Goal: Find specific page/section: Find specific page/section

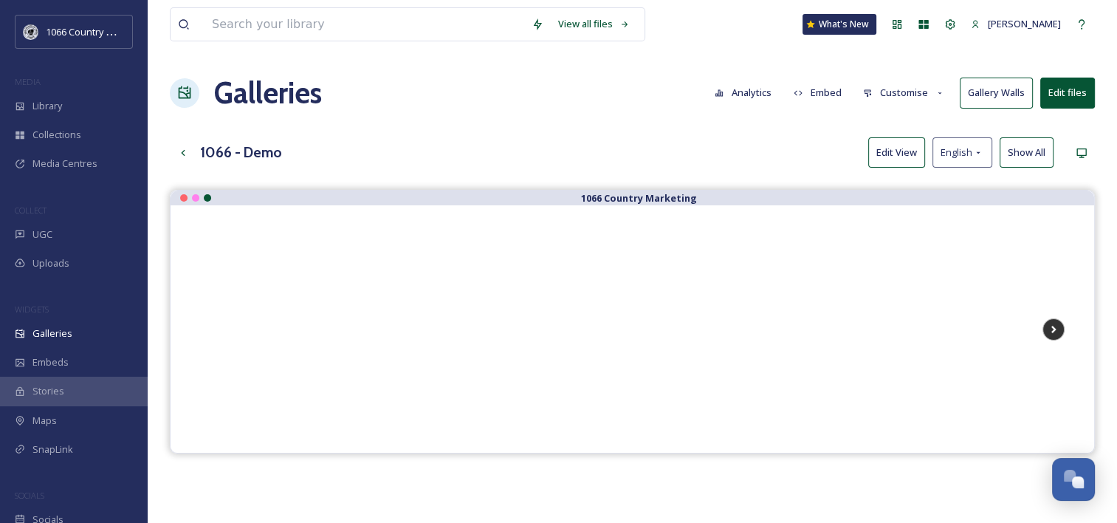
scroll to position [2156, 0]
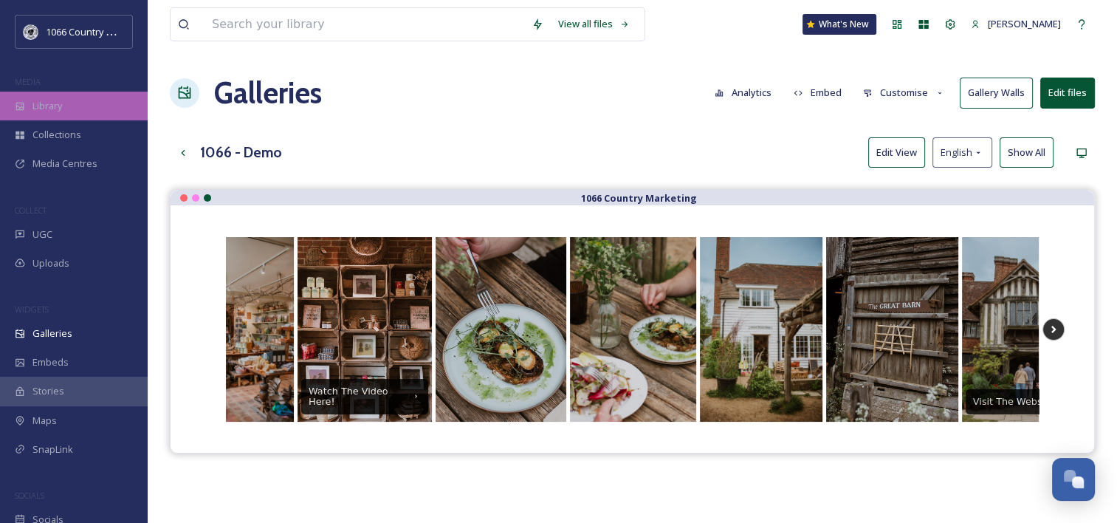
click at [61, 95] on div "Library" at bounding box center [74, 106] width 148 height 29
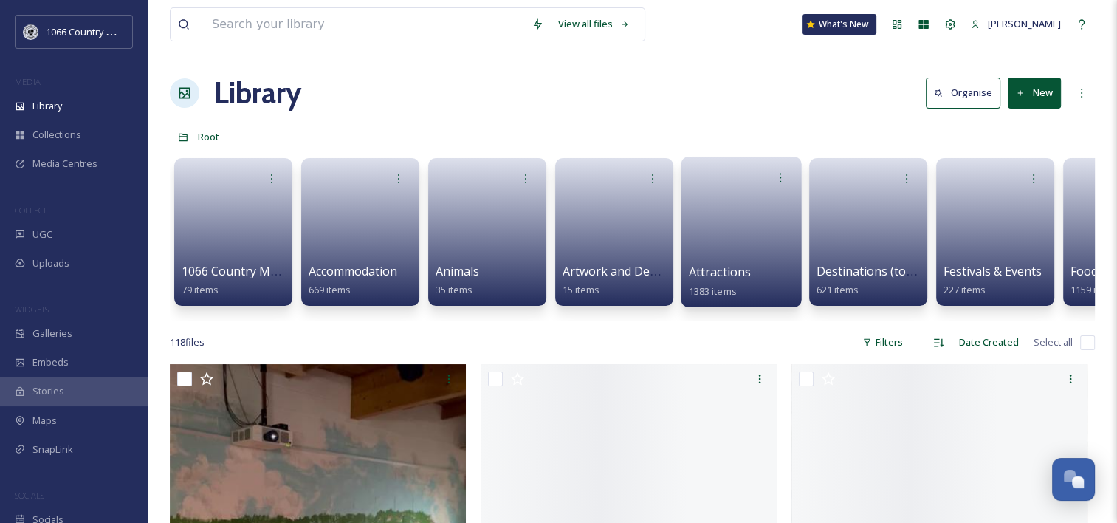
click at [747, 227] on link at bounding box center [742, 227] width 106 height 72
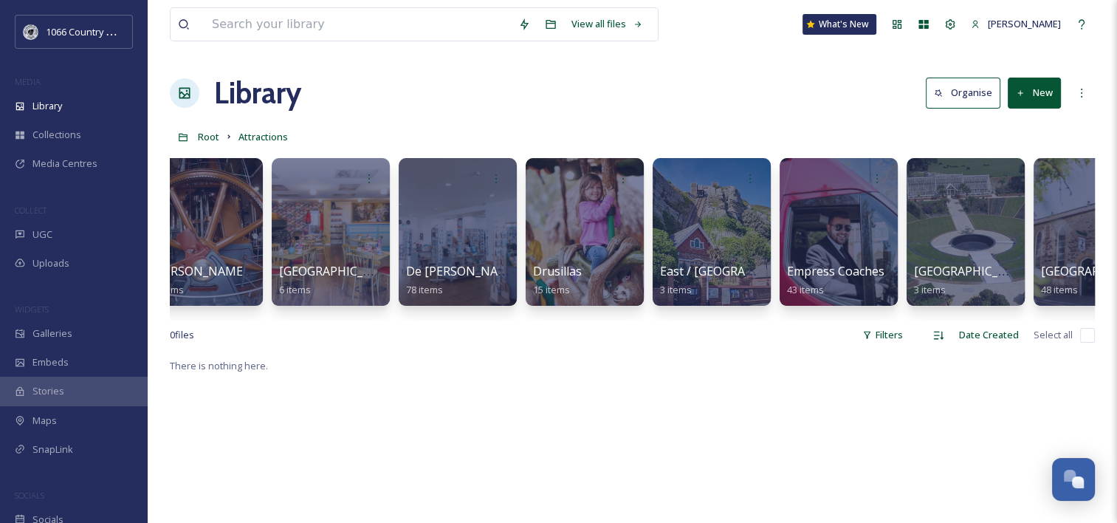
scroll to position [0, 1432]
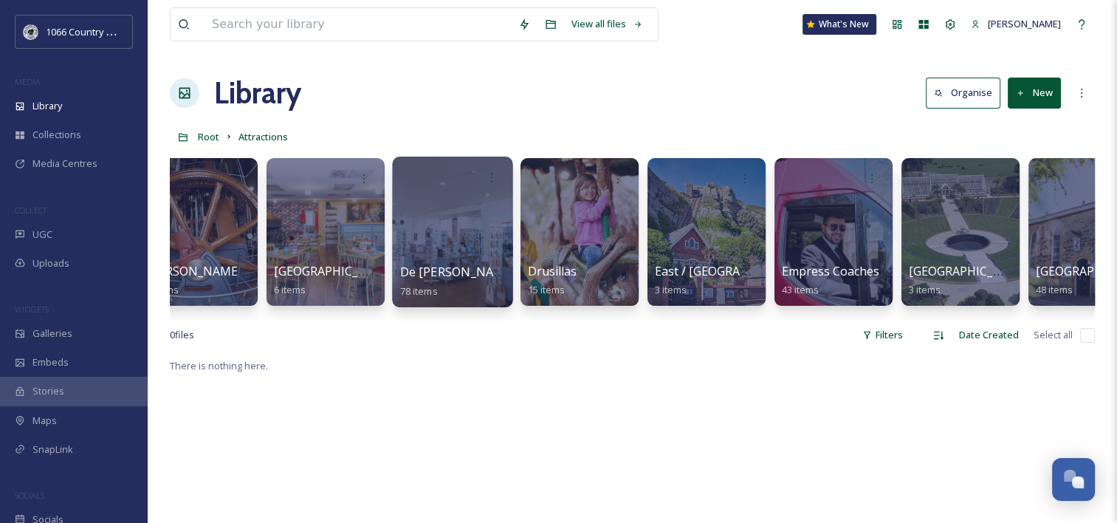
click at [471, 231] on div at bounding box center [452, 232] width 120 height 151
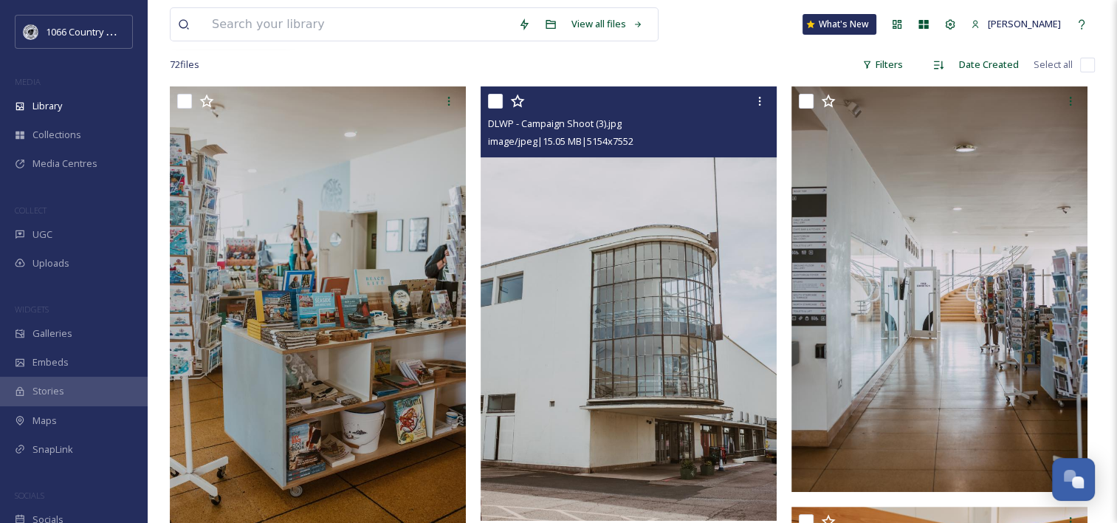
scroll to position [295, 0]
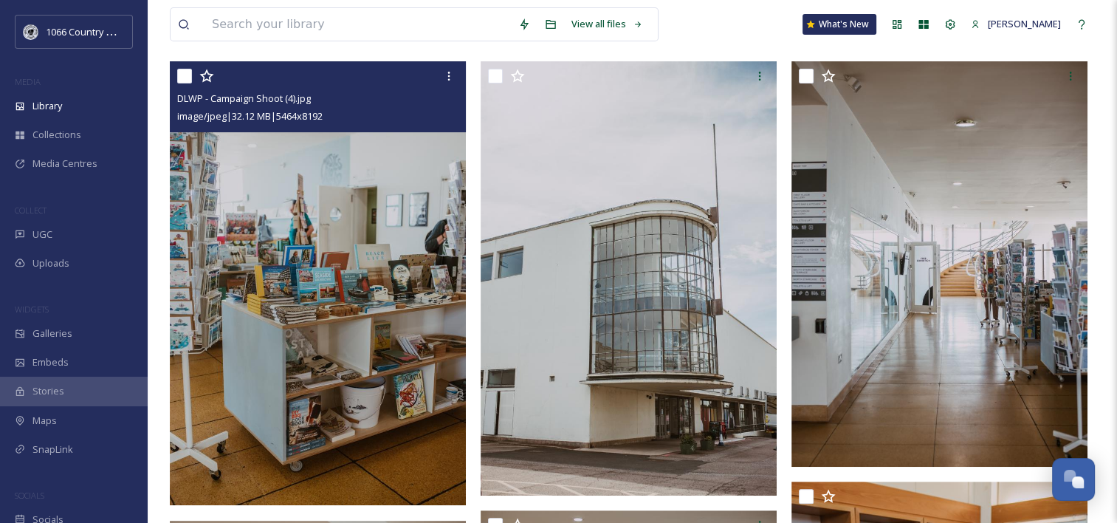
click at [190, 75] on input "checkbox" at bounding box center [184, 76] width 15 height 15
checkbox input "true"
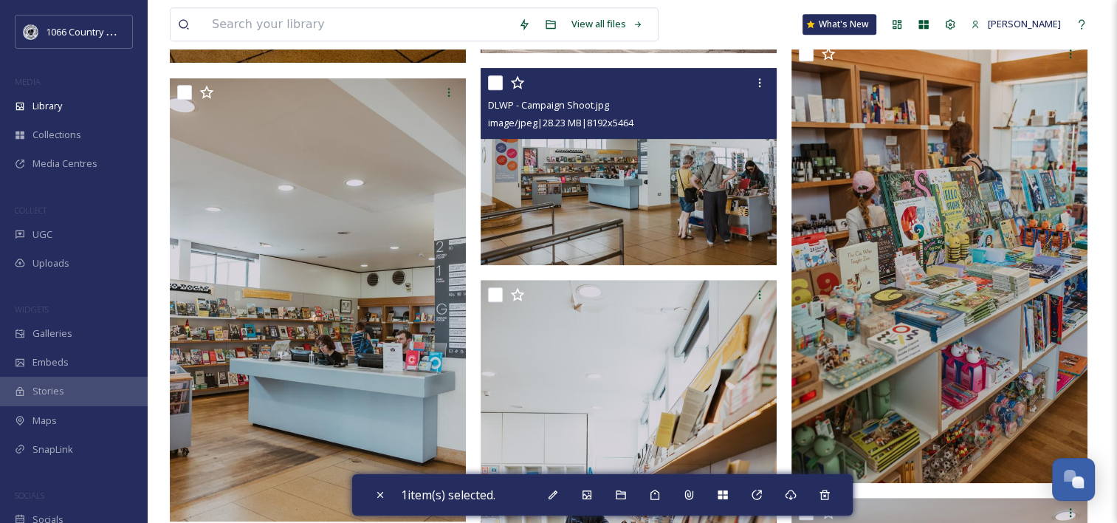
scroll to position [738, 0]
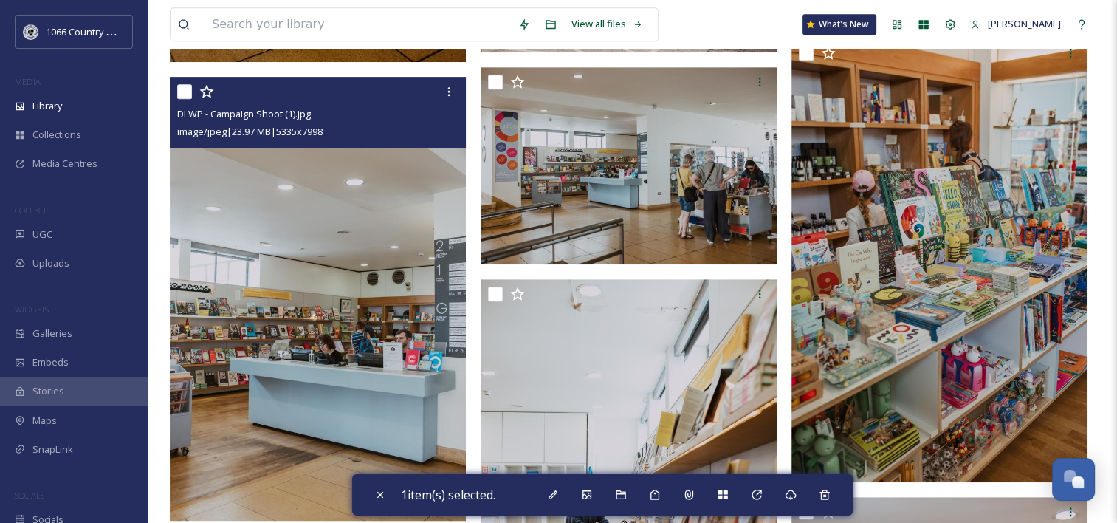
click at [185, 95] on input "checkbox" at bounding box center [184, 91] width 15 height 15
checkbox input "true"
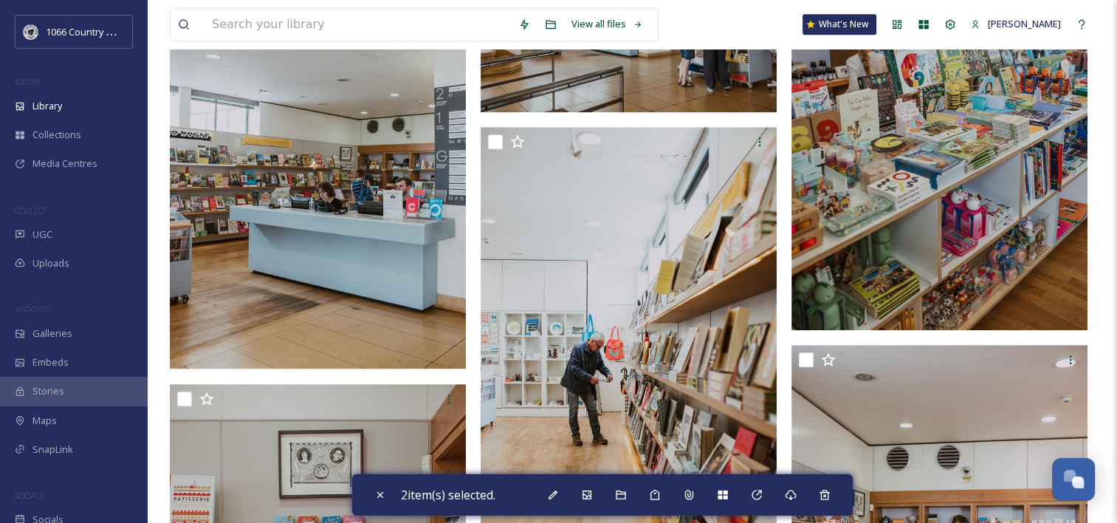
scroll to position [960, 0]
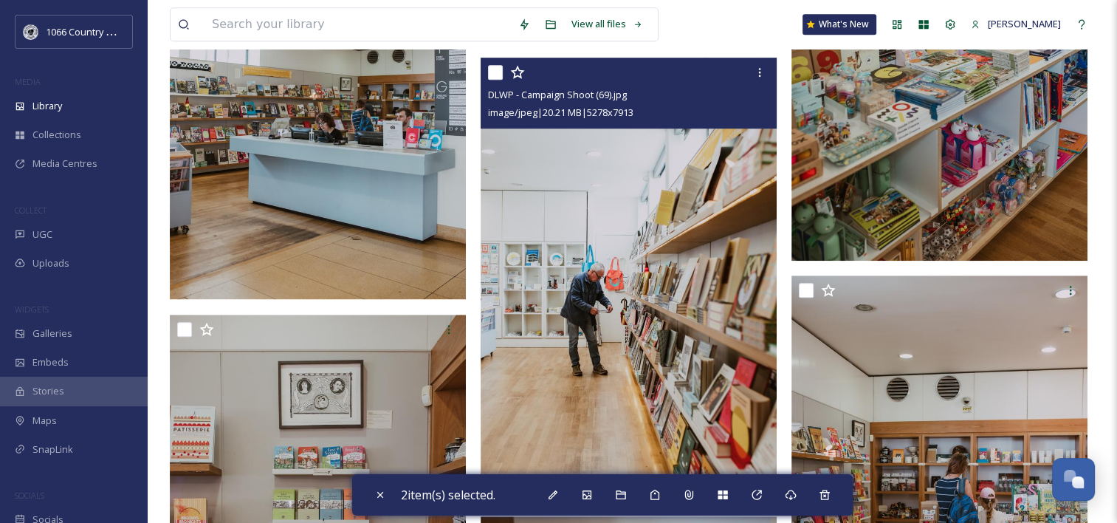
click at [496, 75] on input "checkbox" at bounding box center [495, 72] width 15 height 15
checkbox input "true"
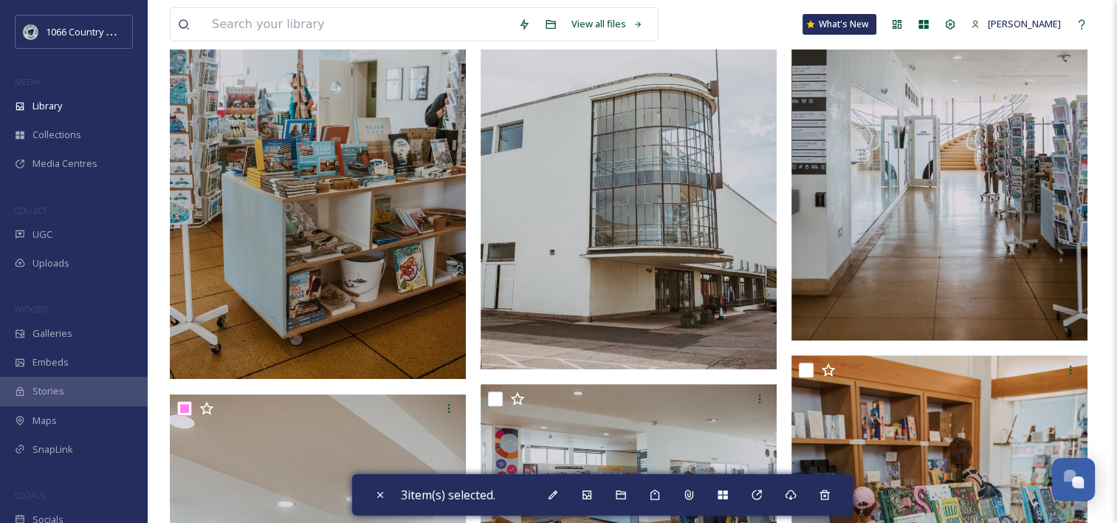
scroll to position [295, 0]
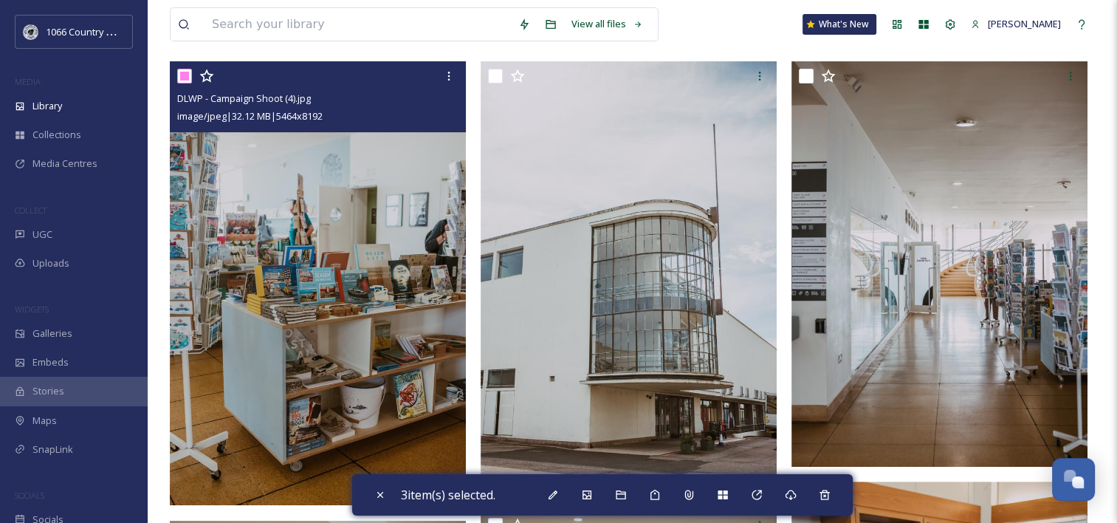
click at [183, 73] on input "checkbox" at bounding box center [184, 76] width 15 height 15
checkbox input "false"
click at [211, 74] on icon at bounding box center [206, 75] width 14 height 13
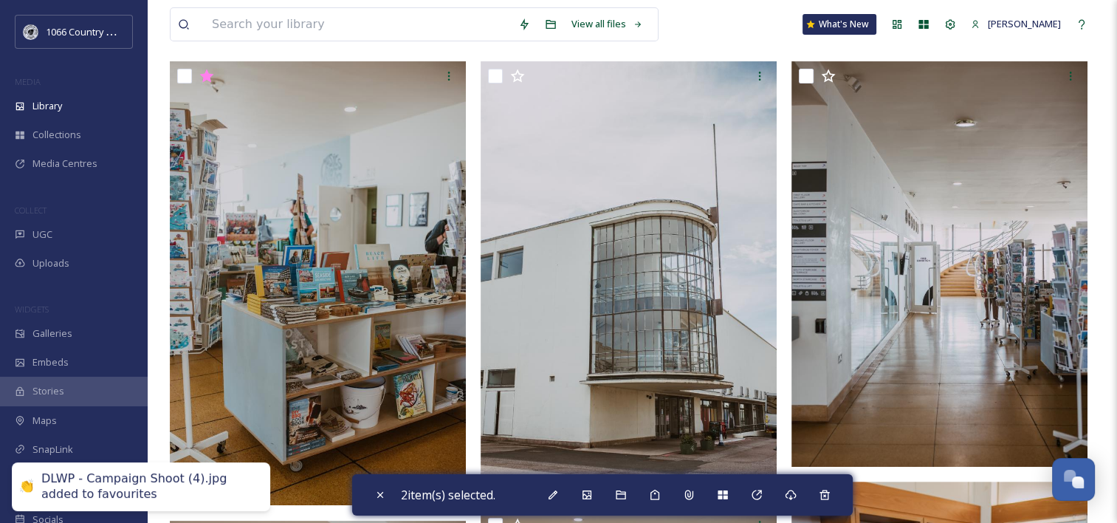
scroll to position [591, 0]
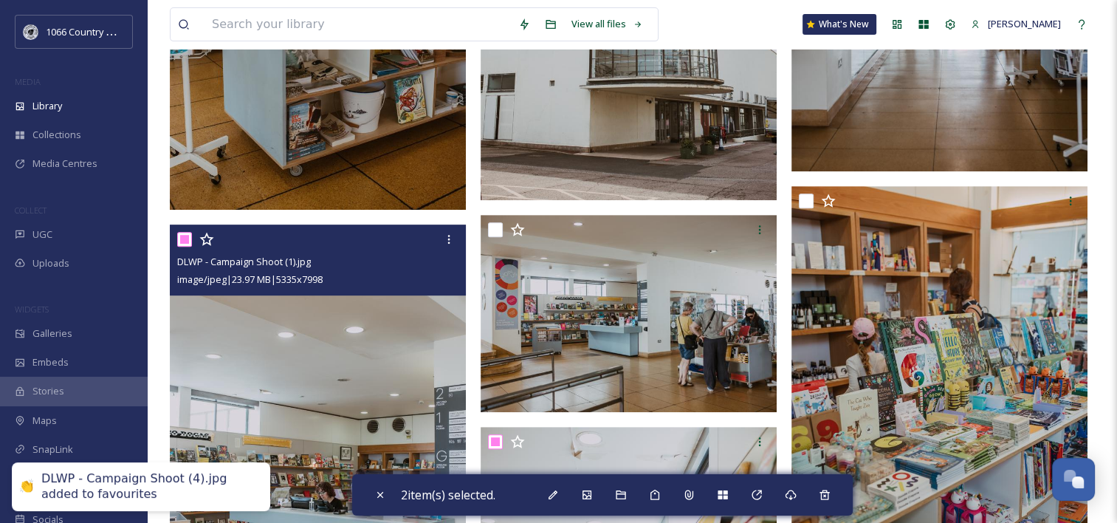
drag, startPoint x: 204, startPoint y: 238, endPoint x: 191, endPoint y: 238, distance: 12.6
click at [205, 238] on icon at bounding box center [206, 239] width 15 height 15
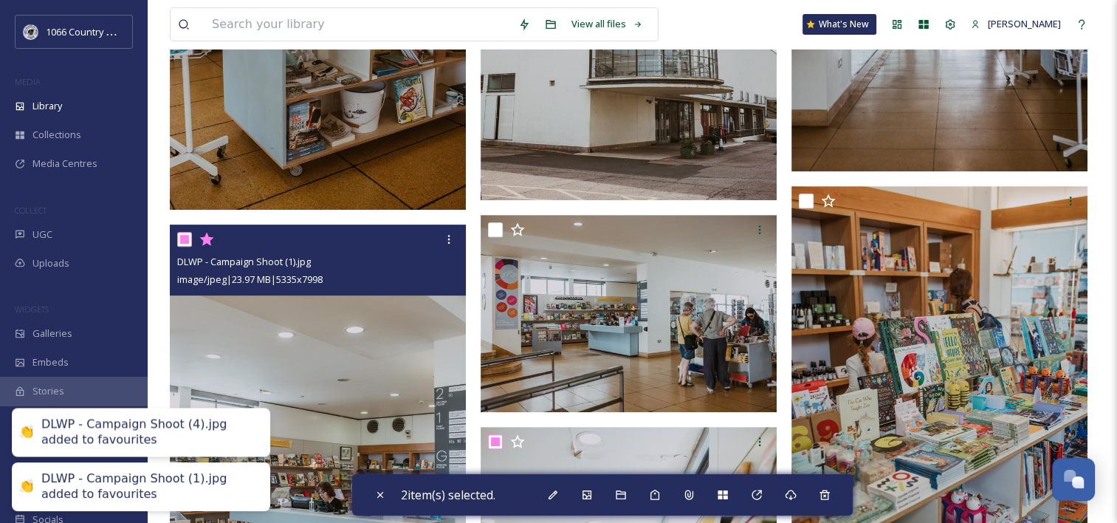
click at [188, 238] on input "checkbox" at bounding box center [184, 239] width 15 height 15
checkbox input "false"
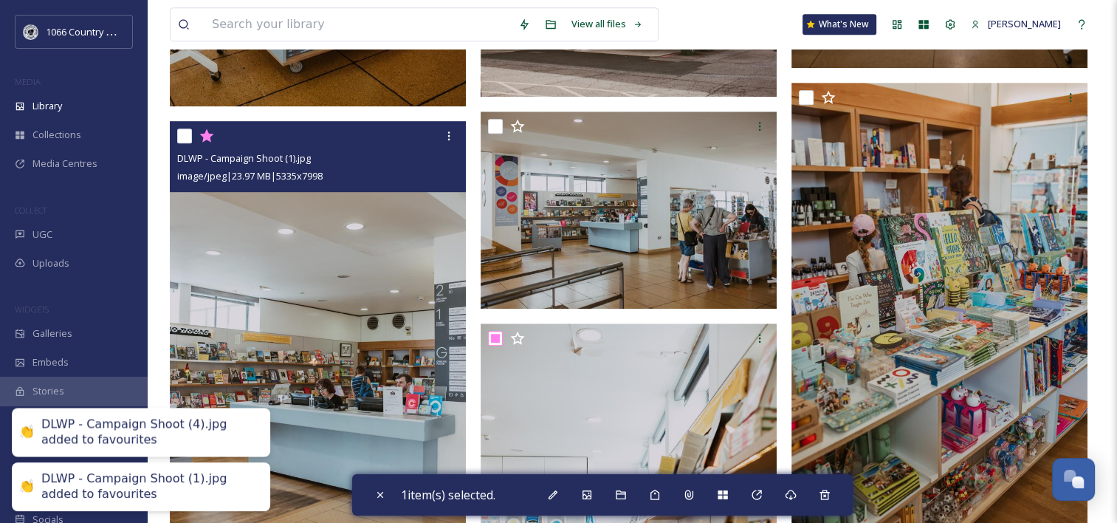
scroll to position [886, 0]
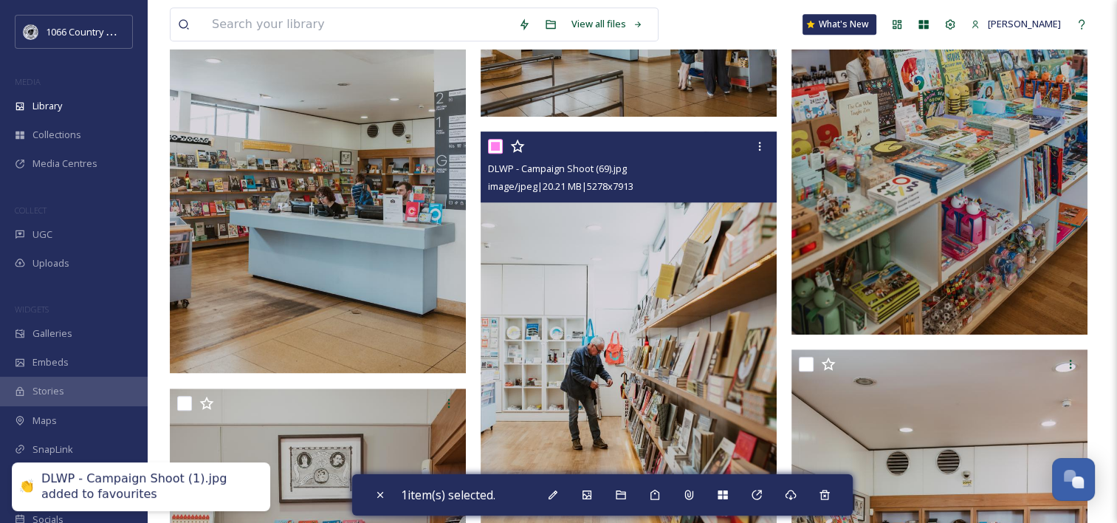
click at [520, 146] on icon at bounding box center [517, 146] width 14 height 13
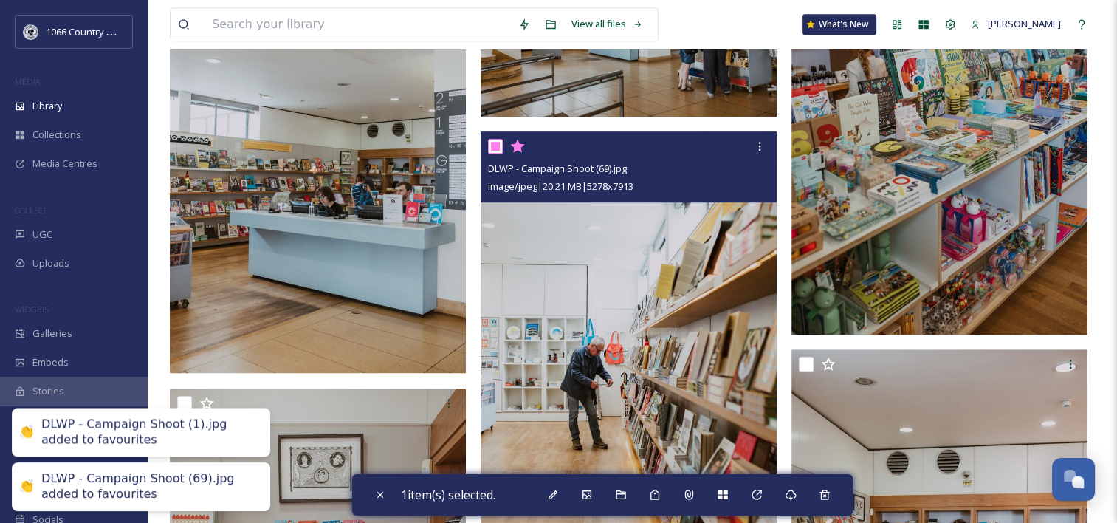
click at [502, 146] on input "checkbox" at bounding box center [495, 146] width 15 height 15
checkbox input "false"
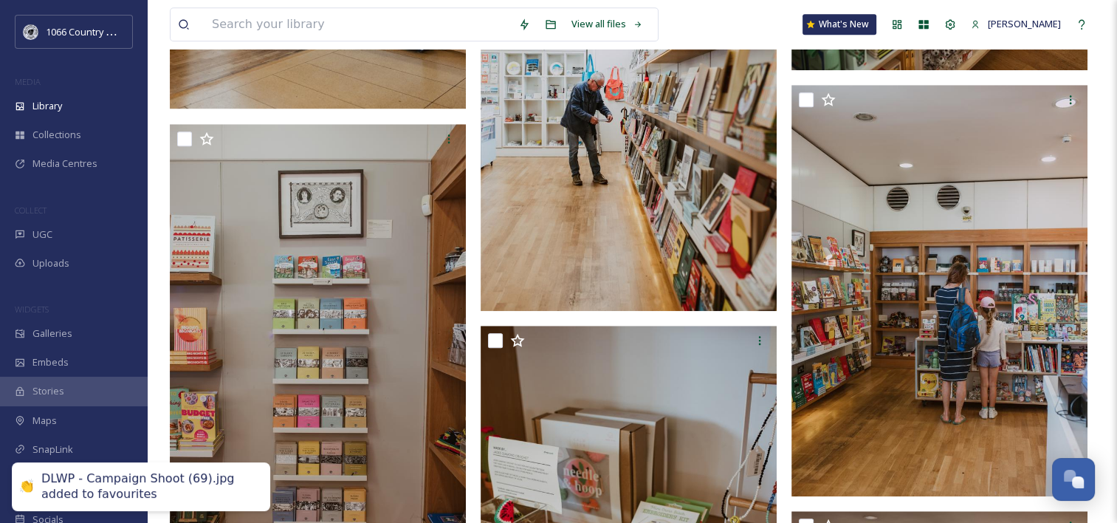
scroll to position [1182, 0]
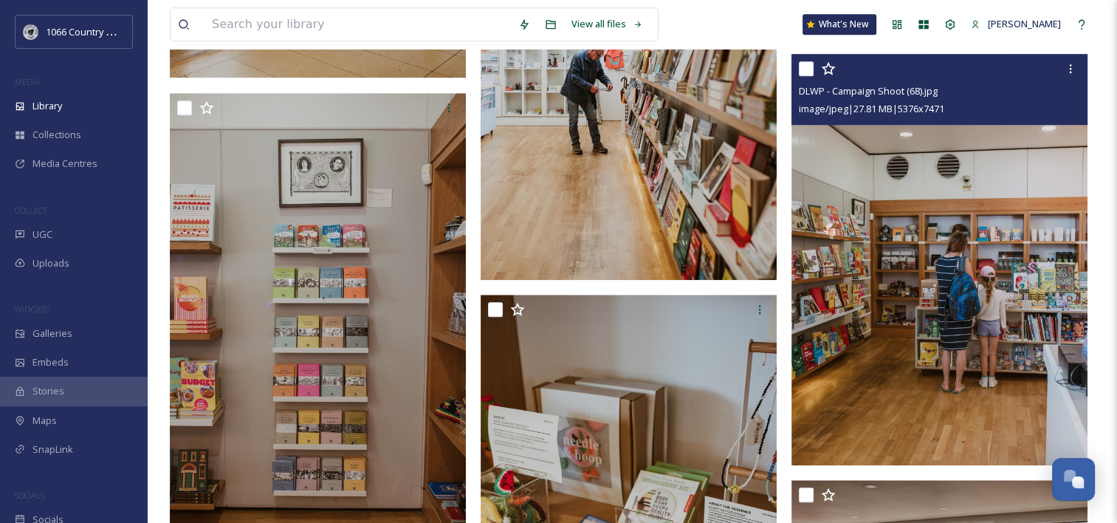
click at [829, 72] on icon at bounding box center [828, 67] width 14 height 13
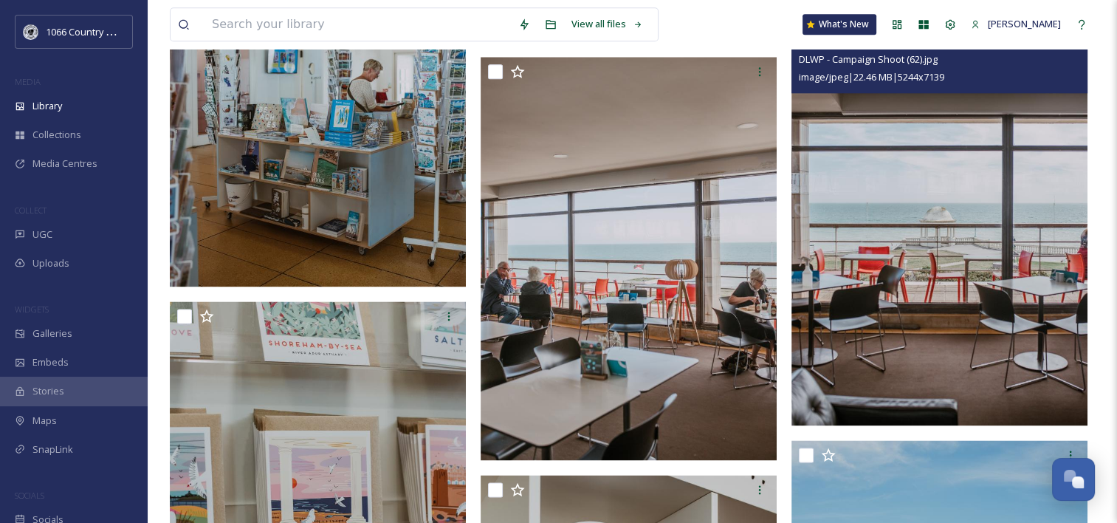
scroll to position [1772, 0]
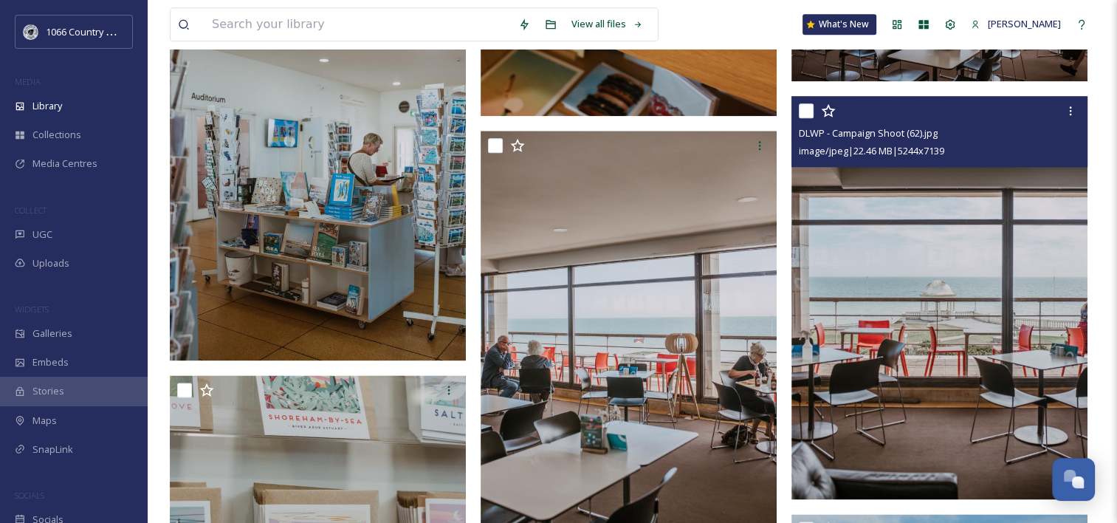
click at [836, 113] on div at bounding box center [941, 110] width 285 height 27
click at [828, 112] on icon at bounding box center [828, 110] width 15 height 15
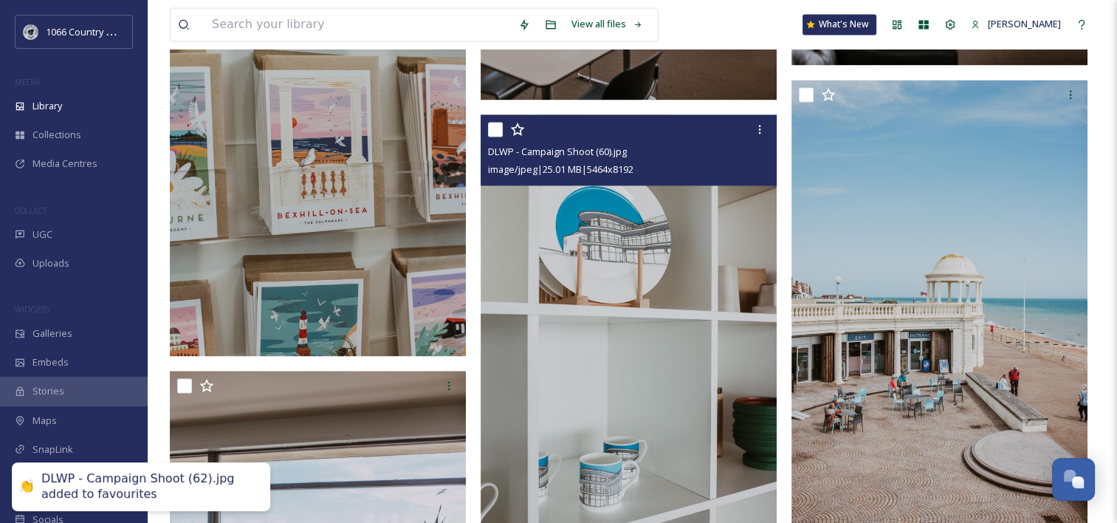
scroll to position [2215, 0]
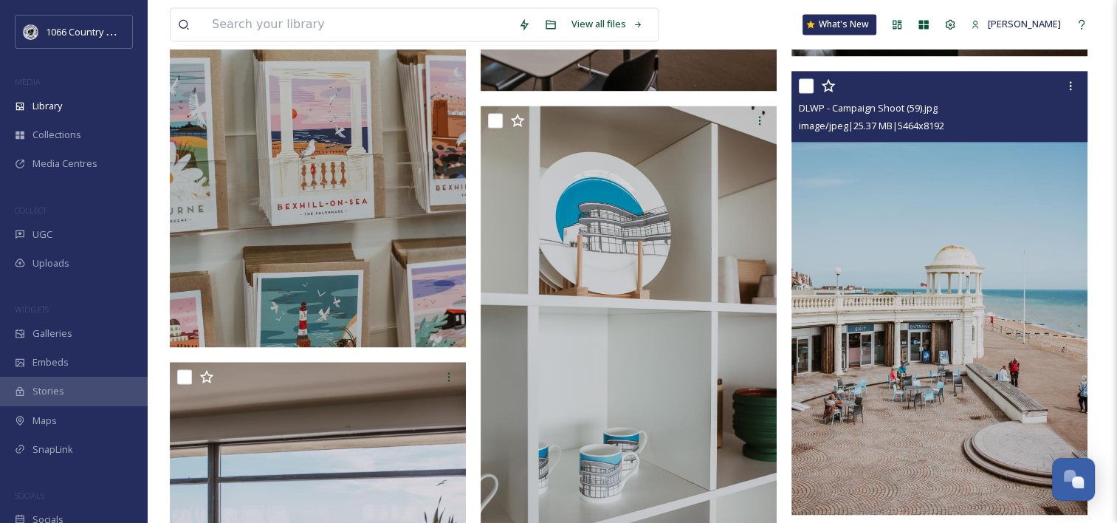
click at [828, 85] on icon at bounding box center [828, 85] width 15 height 15
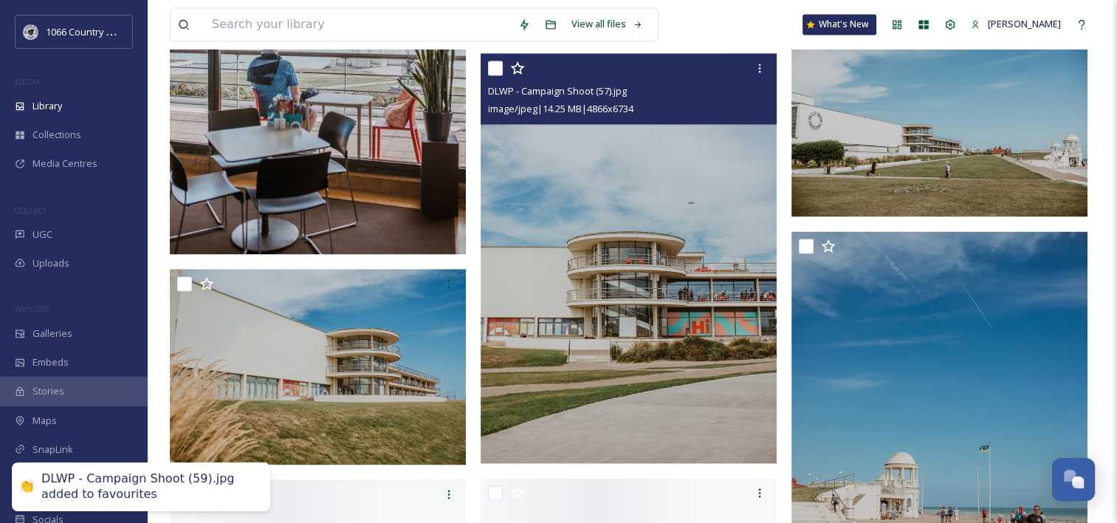
scroll to position [2732, 0]
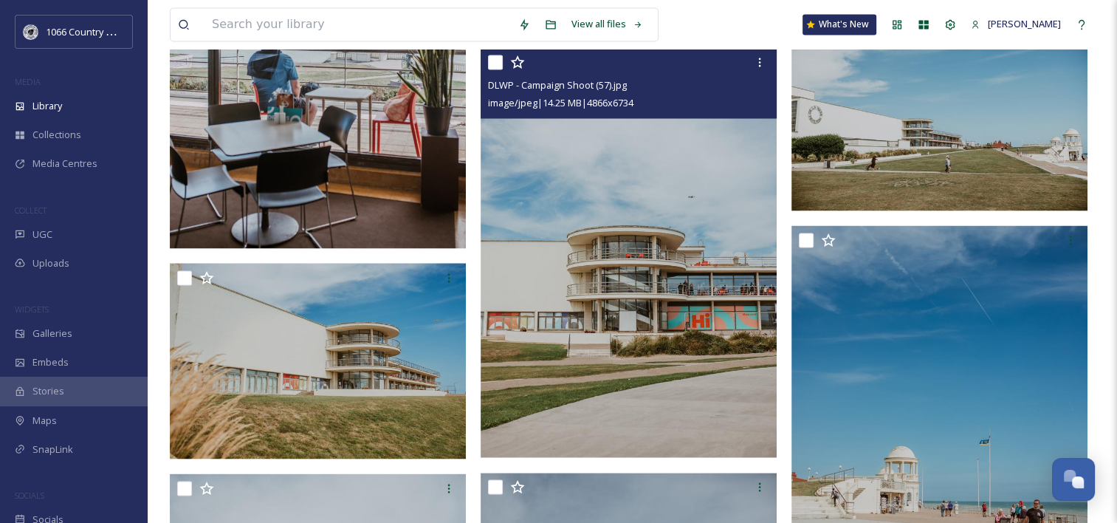
click at [524, 62] on icon at bounding box center [517, 62] width 15 height 15
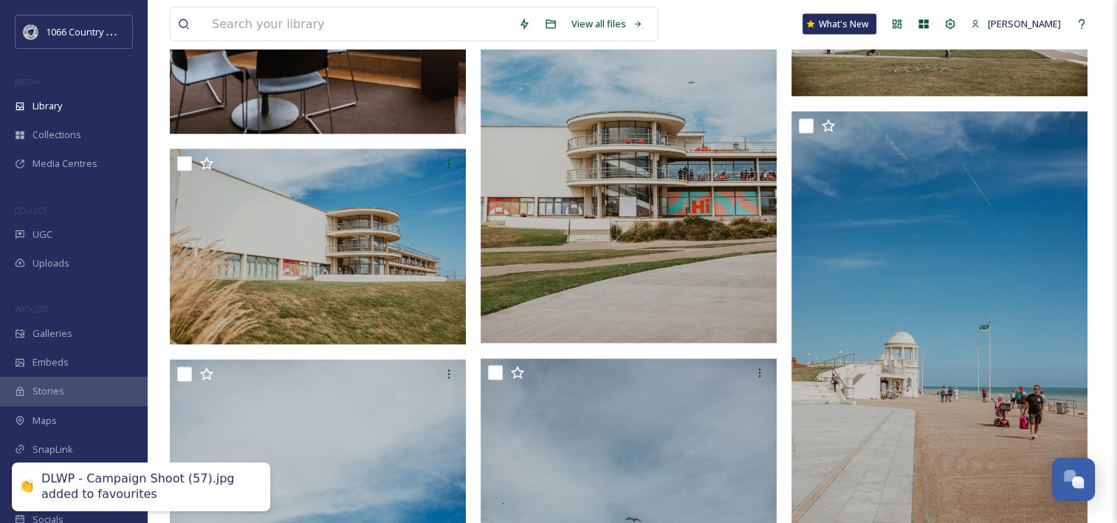
scroll to position [2880, 0]
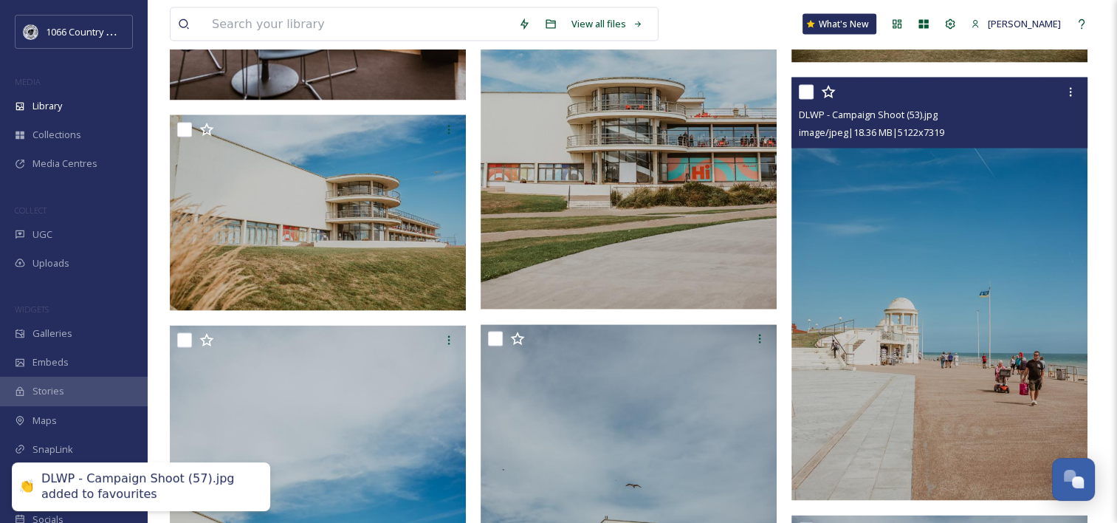
click at [832, 90] on icon at bounding box center [828, 91] width 14 height 13
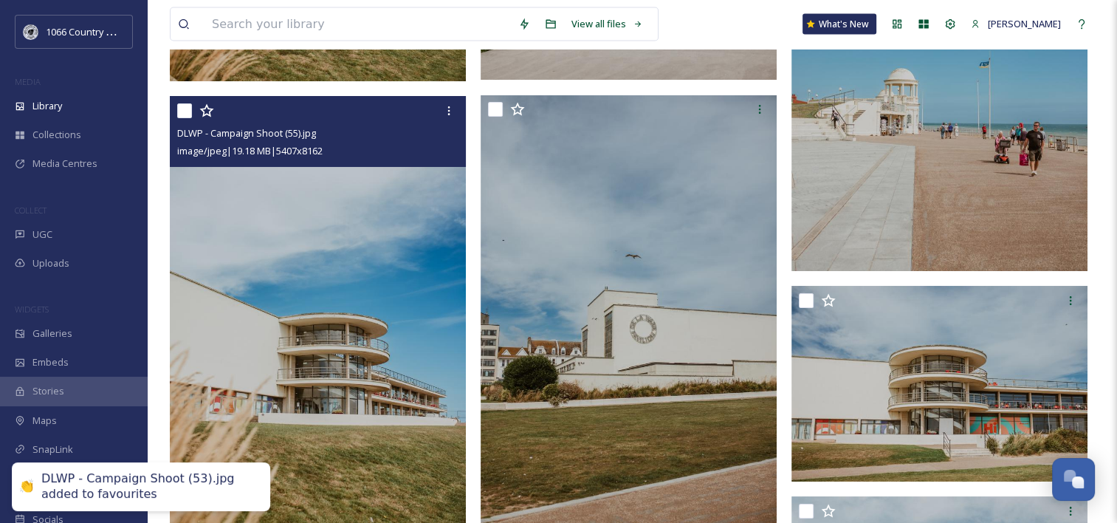
scroll to position [3102, 0]
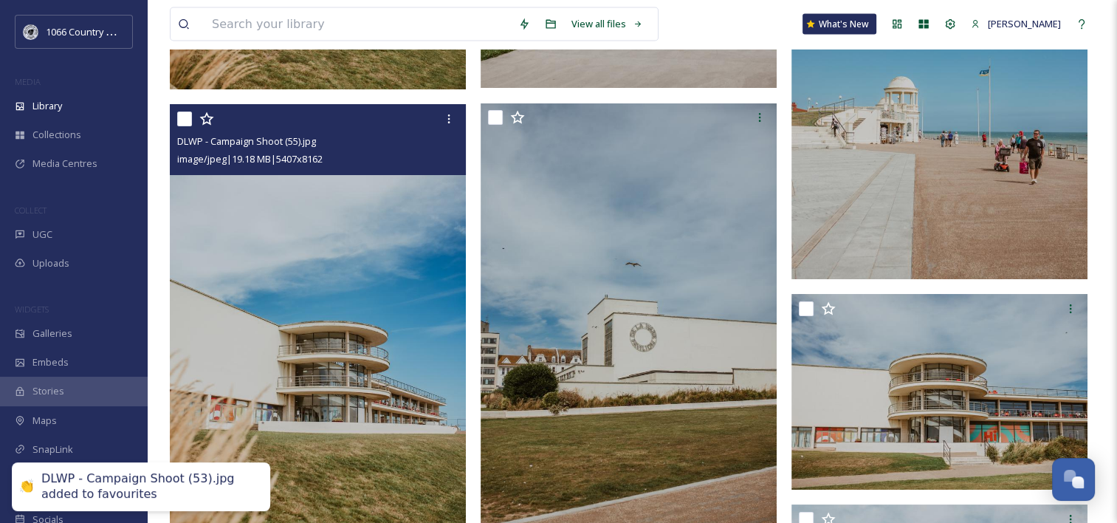
click at [210, 114] on icon at bounding box center [206, 119] width 15 height 15
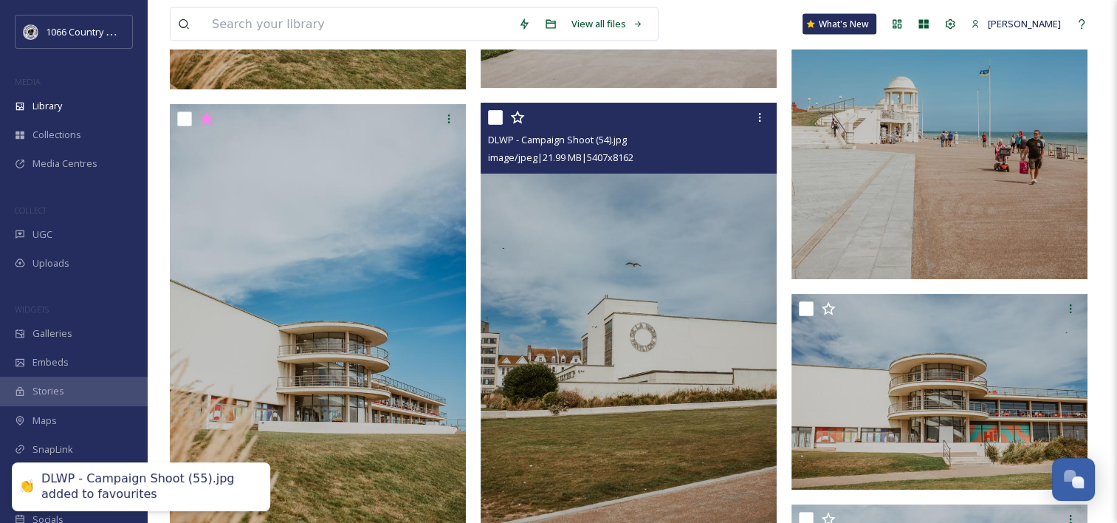
click at [519, 121] on icon at bounding box center [517, 117] width 14 height 13
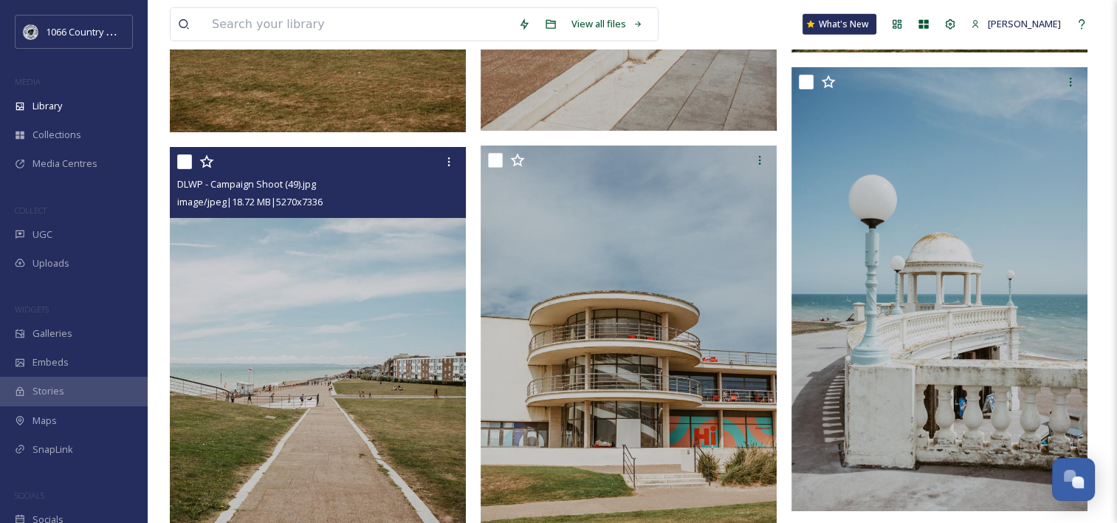
scroll to position [4062, 0]
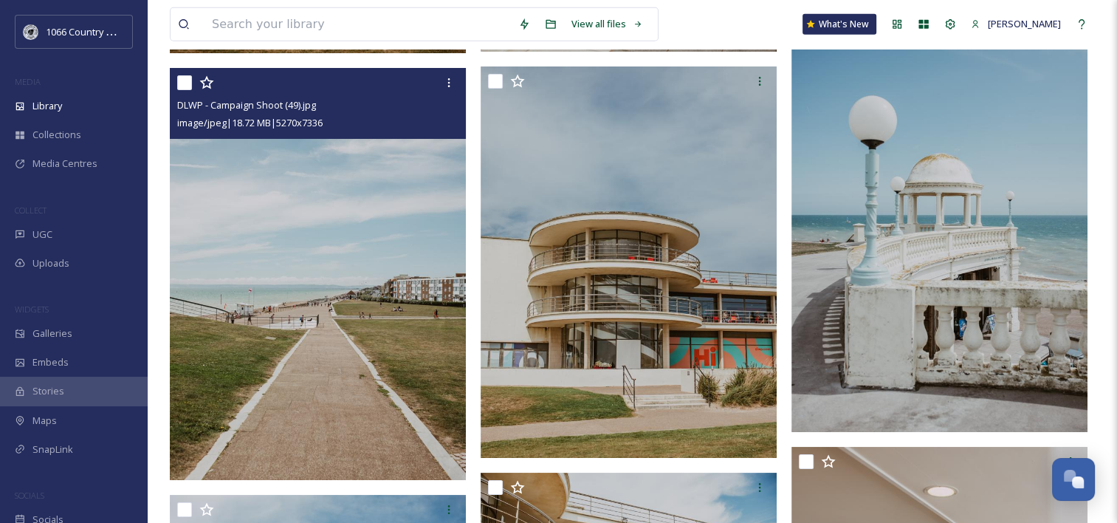
click at [207, 86] on icon at bounding box center [206, 82] width 15 height 15
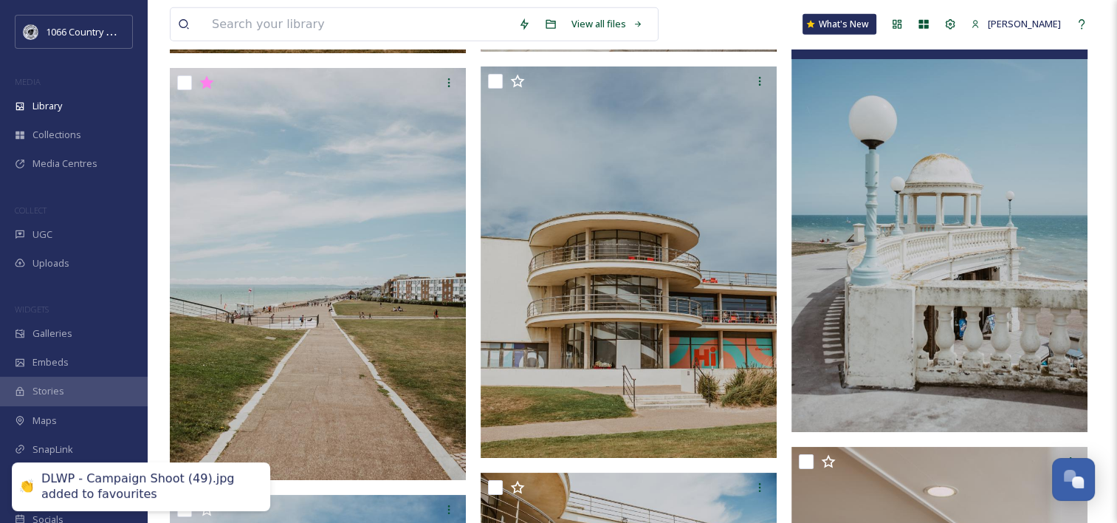
scroll to position [3988, 0]
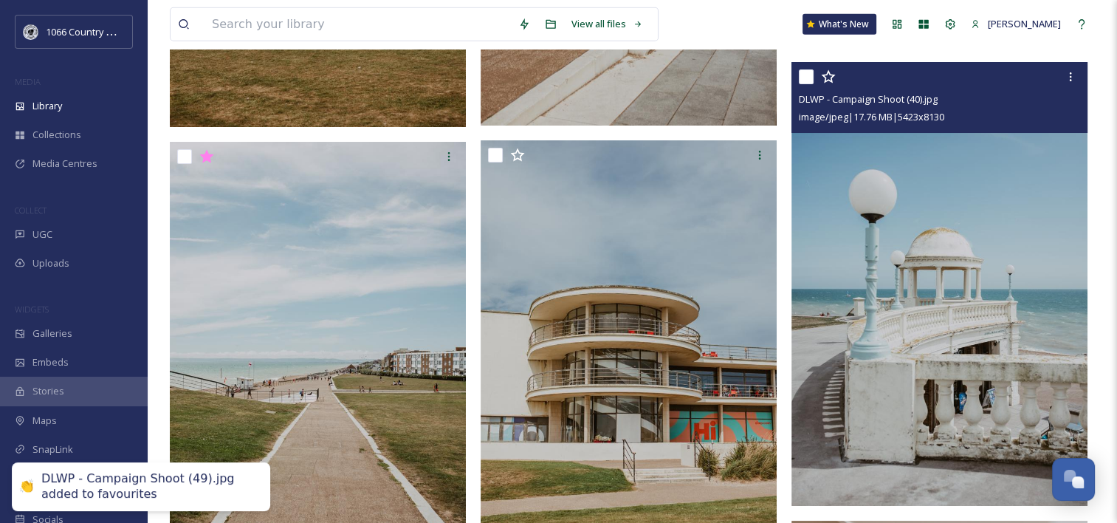
click at [827, 77] on icon at bounding box center [828, 76] width 15 height 15
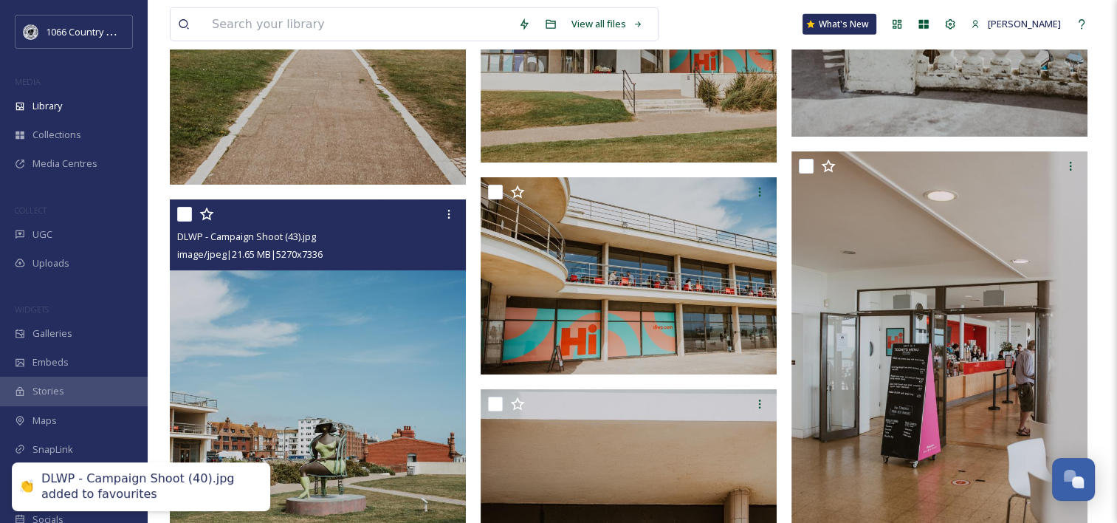
scroll to position [4431, 0]
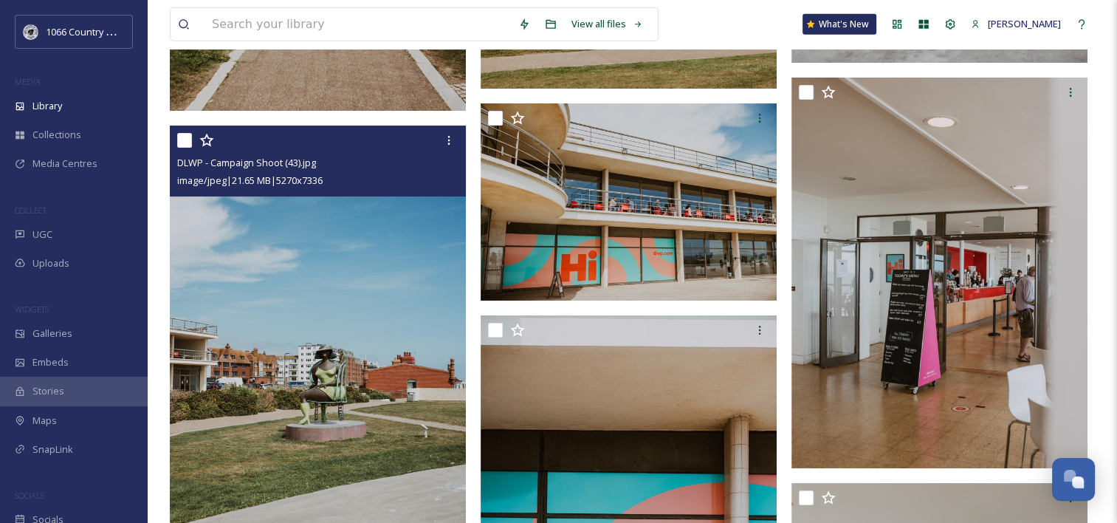
click at [203, 133] on icon at bounding box center [206, 140] width 15 height 15
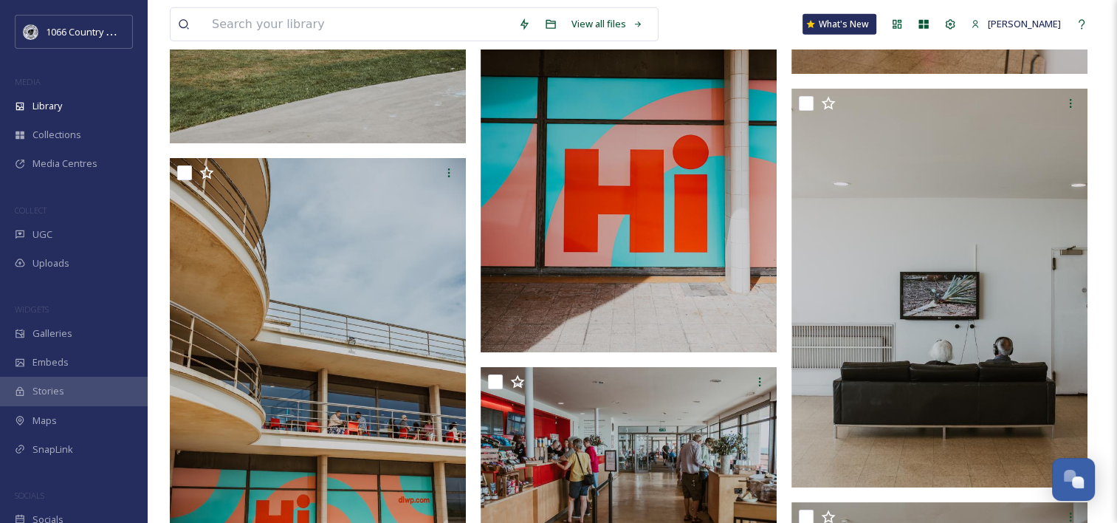
scroll to position [4800, 0]
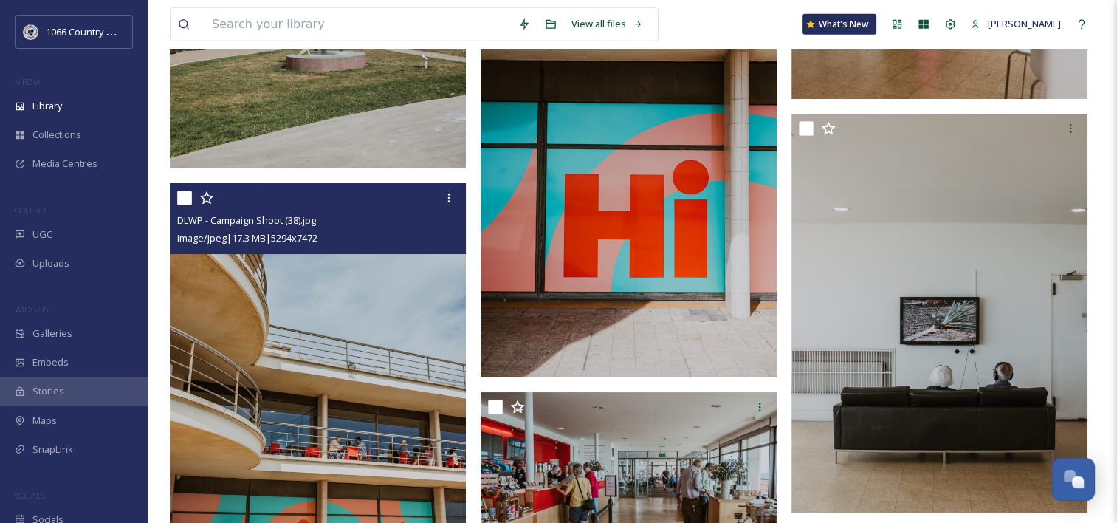
click at [204, 194] on icon at bounding box center [206, 198] width 15 height 15
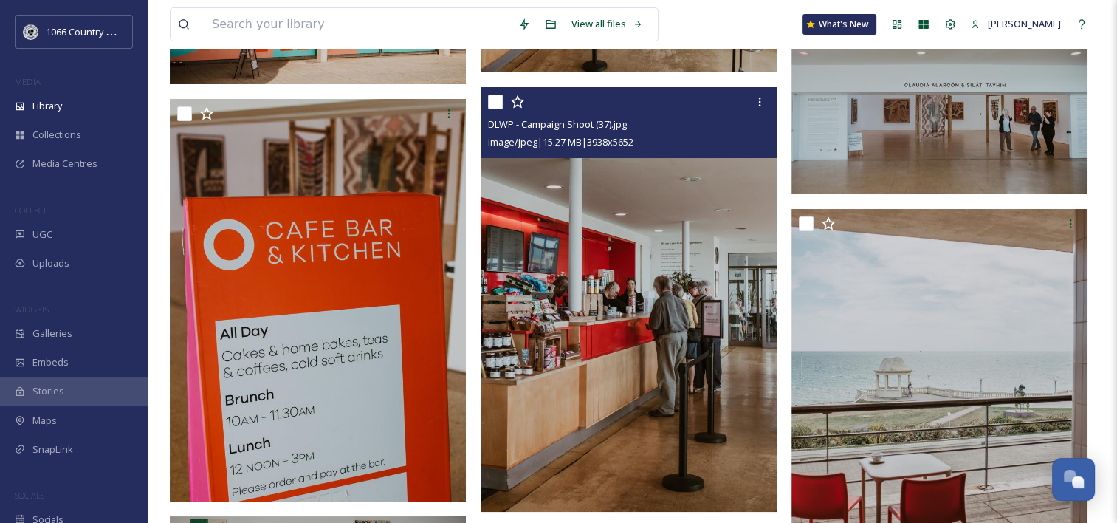
scroll to position [5243, 0]
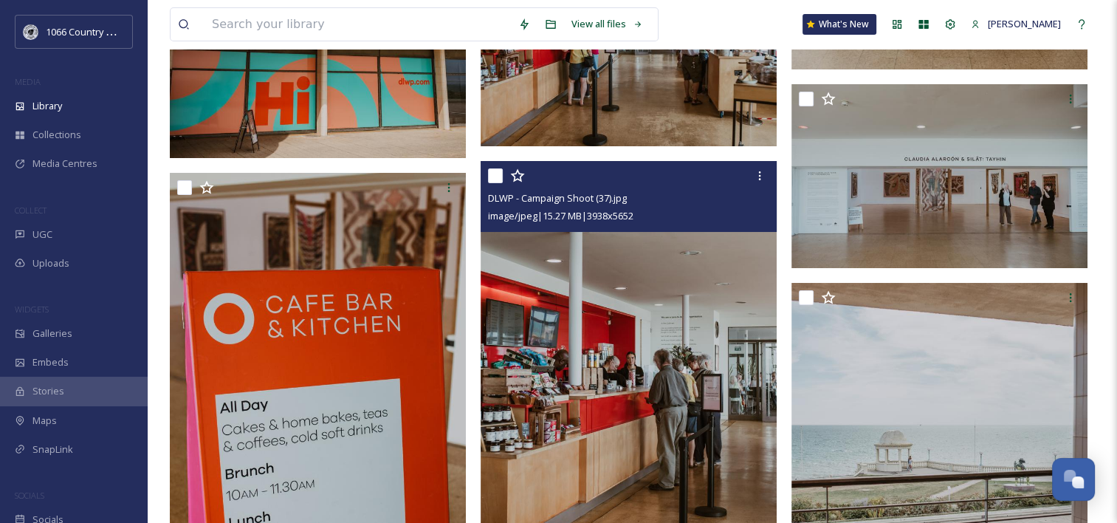
click at [523, 179] on icon at bounding box center [517, 175] width 15 height 15
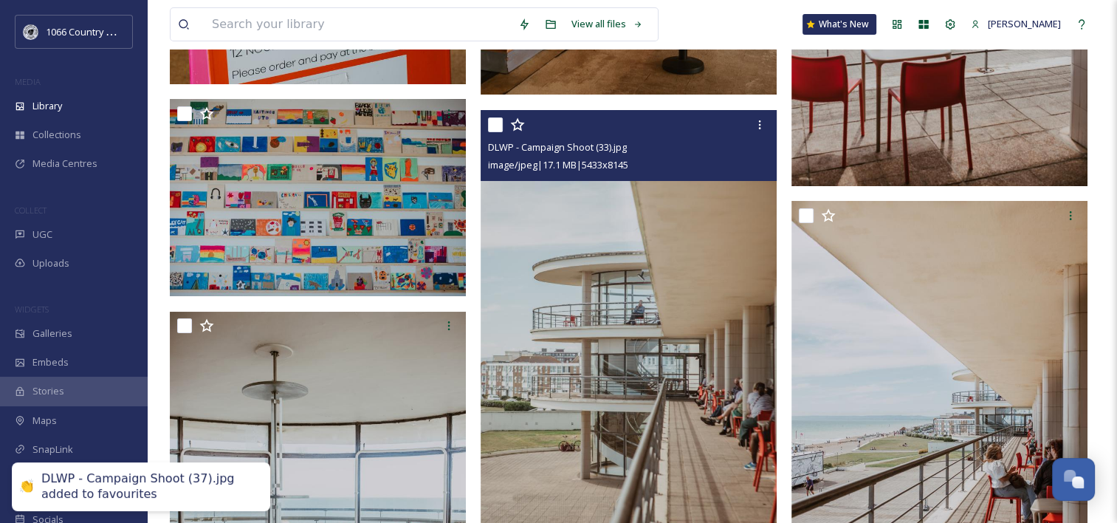
scroll to position [5760, 0]
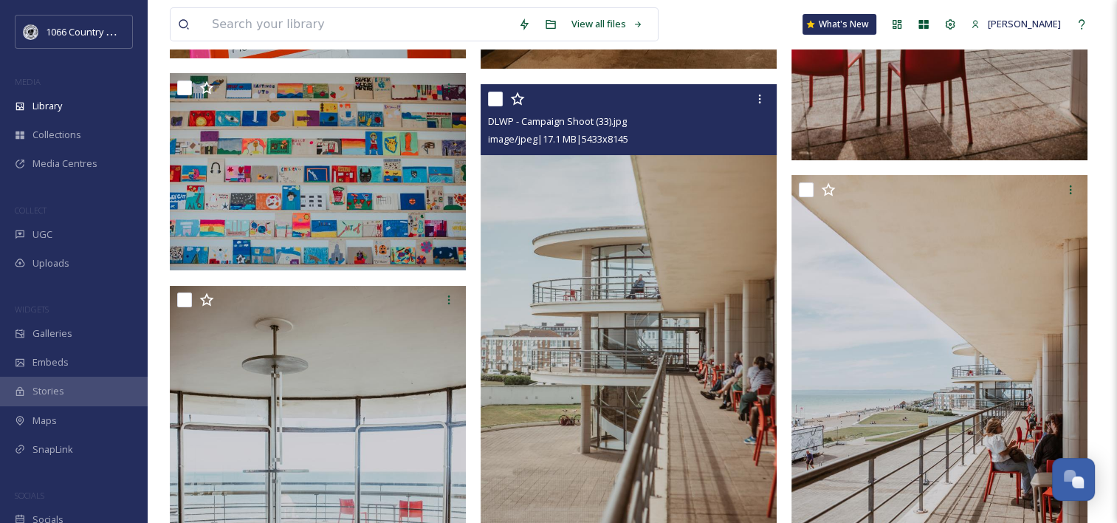
click at [516, 97] on icon at bounding box center [517, 99] width 15 height 15
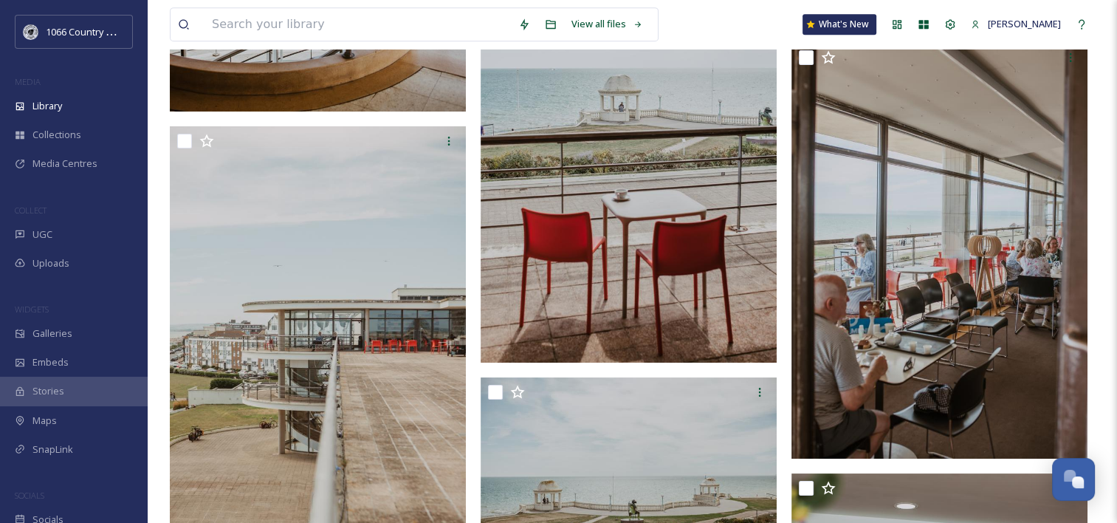
scroll to position [6203, 0]
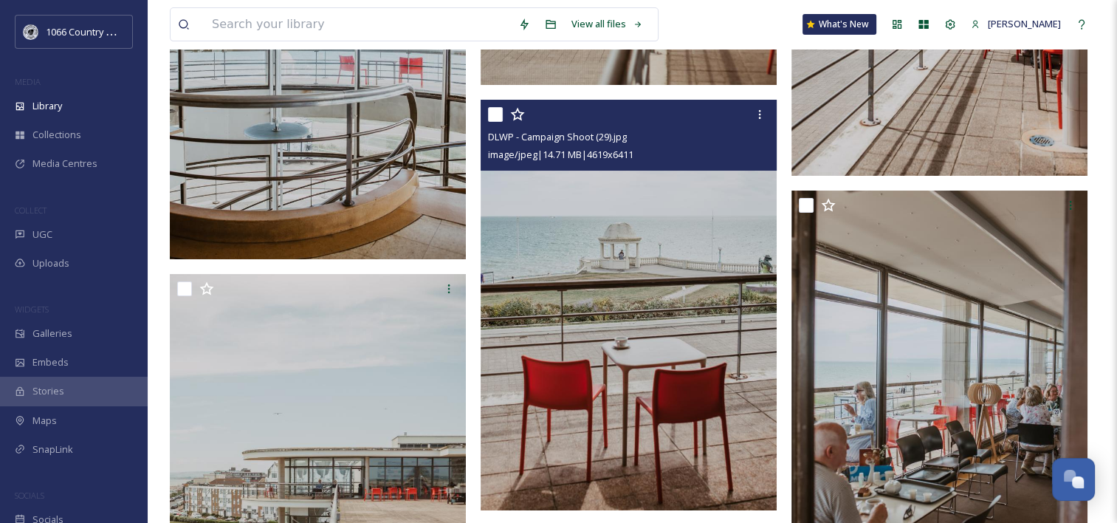
click at [517, 119] on icon at bounding box center [517, 114] width 15 height 15
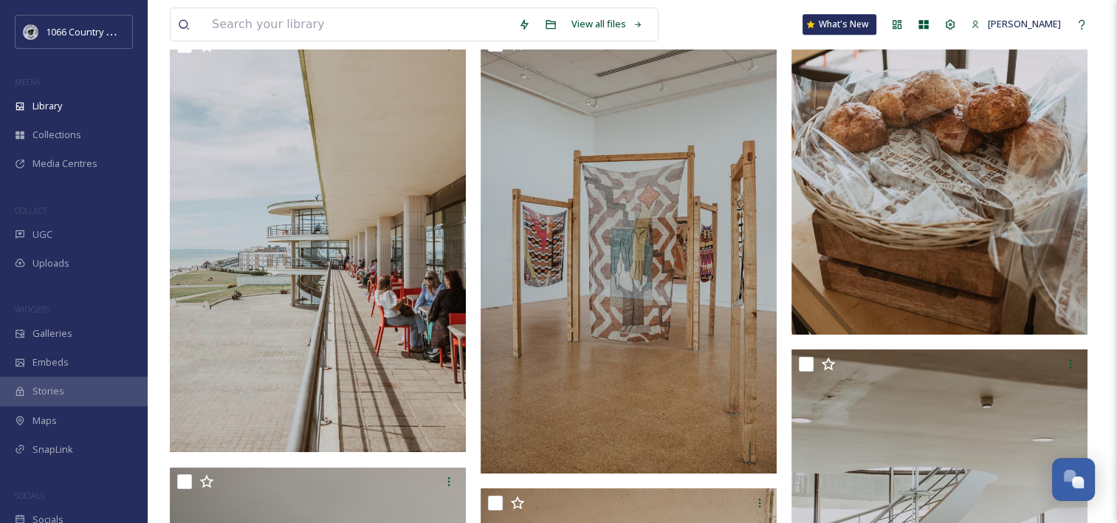
scroll to position [7311, 0]
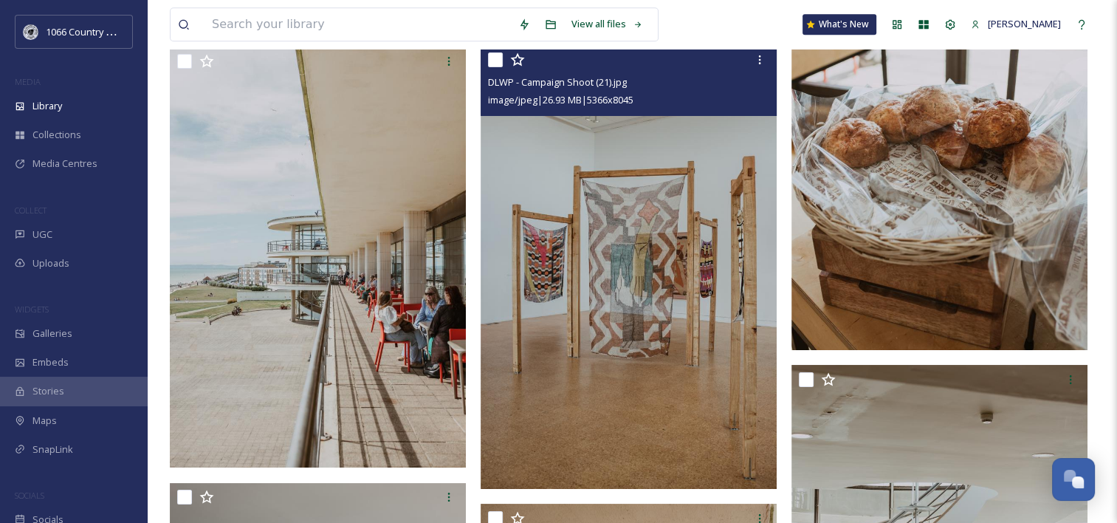
click at [521, 58] on icon at bounding box center [517, 59] width 14 height 13
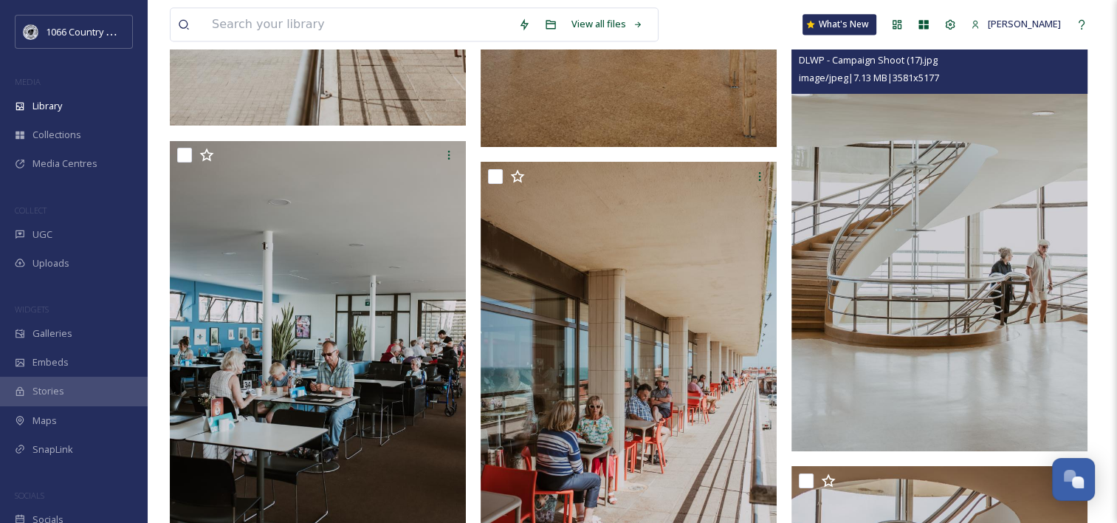
scroll to position [7606, 0]
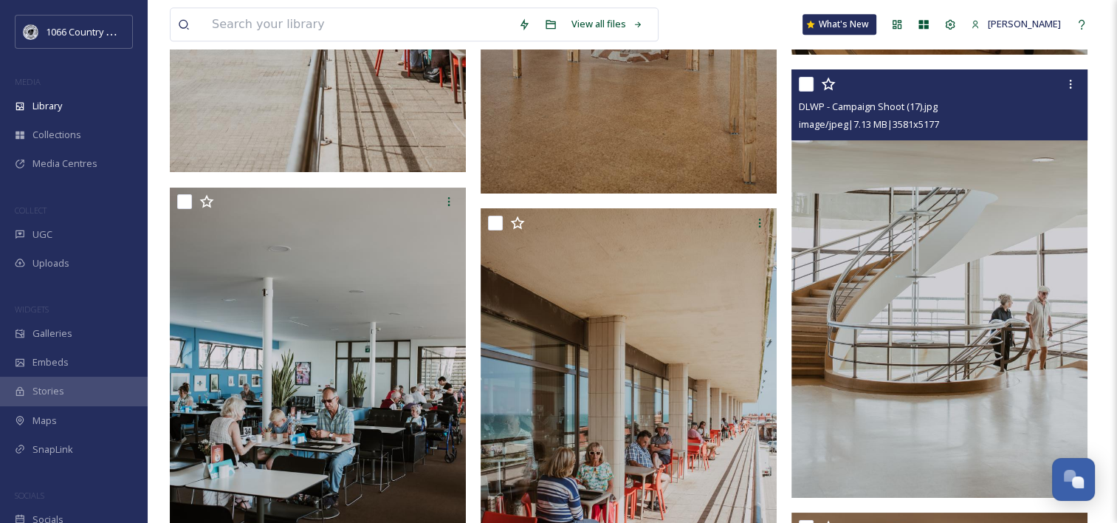
click at [829, 84] on icon at bounding box center [828, 84] width 15 height 15
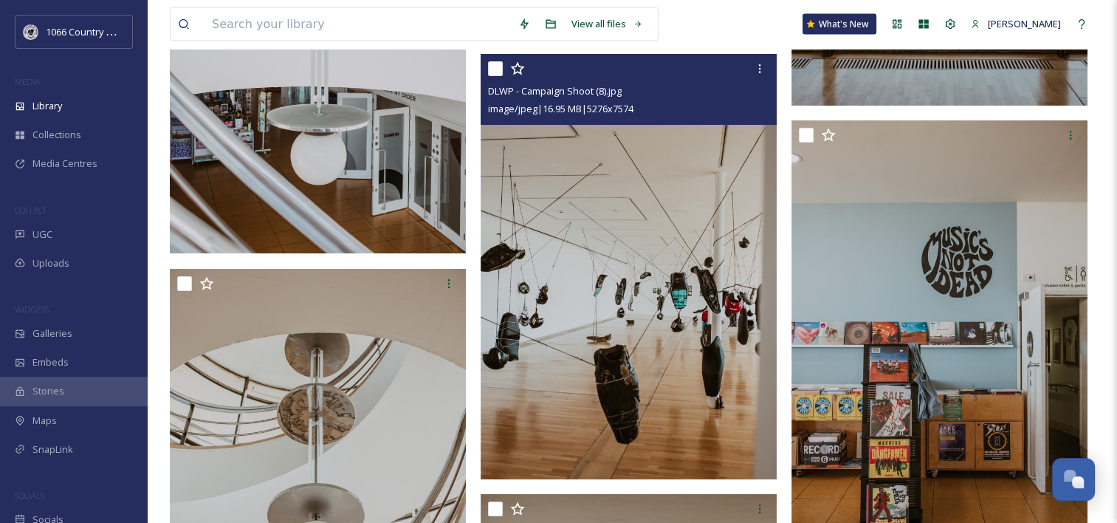
scroll to position [8788, 0]
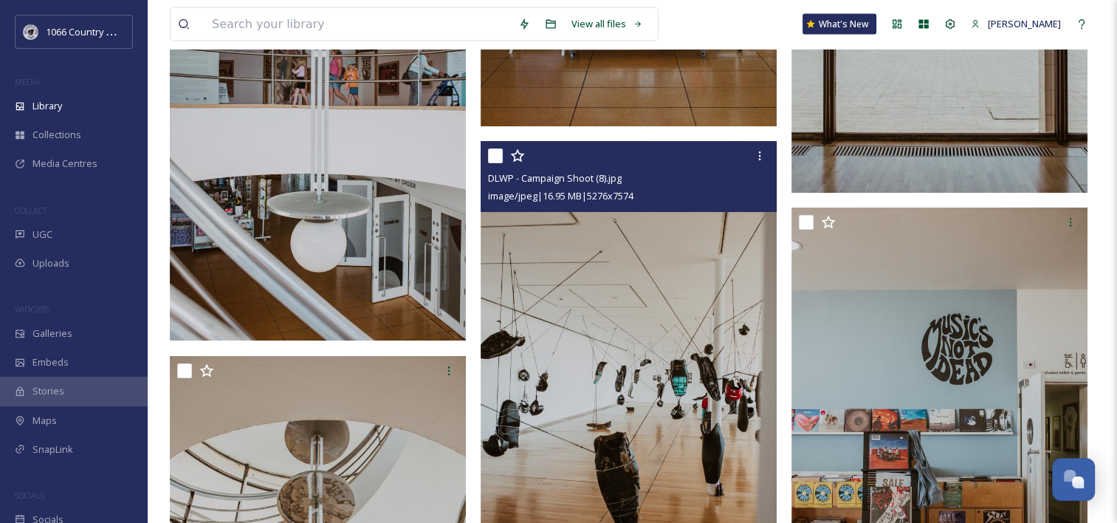
click at [521, 158] on icon at bounding box center [517, 155] width 15 height 15
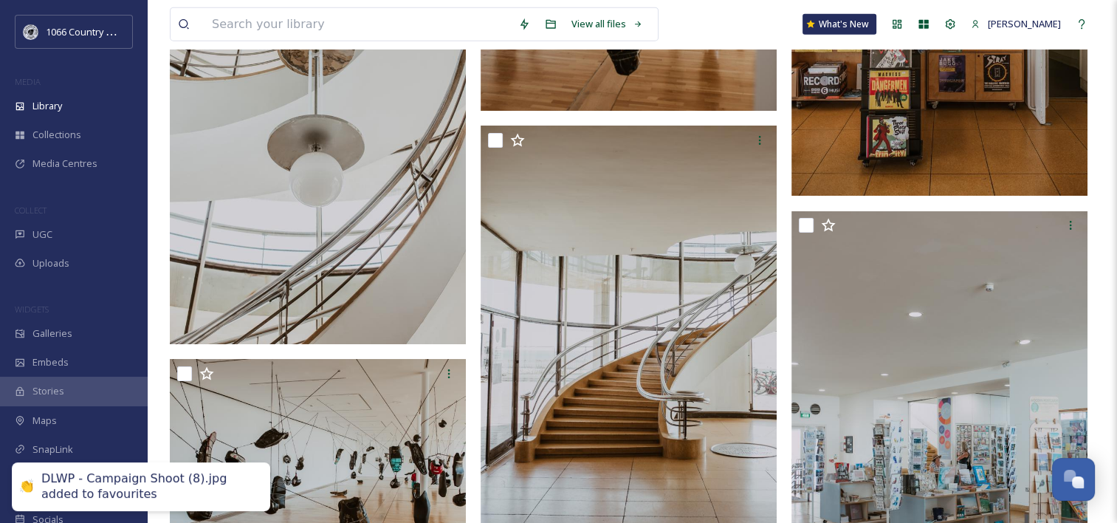
scroll to position [9305, 0]
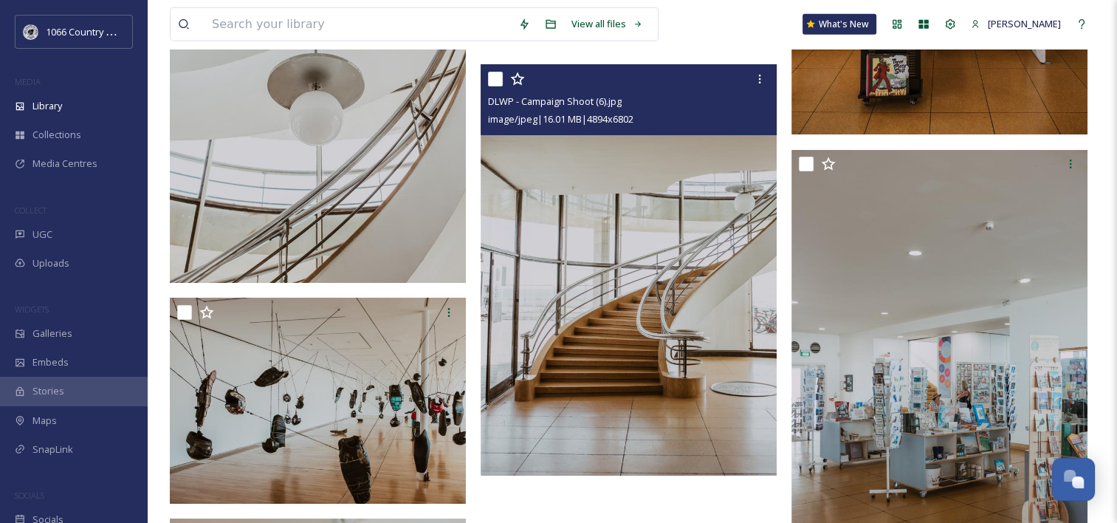
click at [520, 77] on icon at bounding box center [517, 79] width 15 height 15
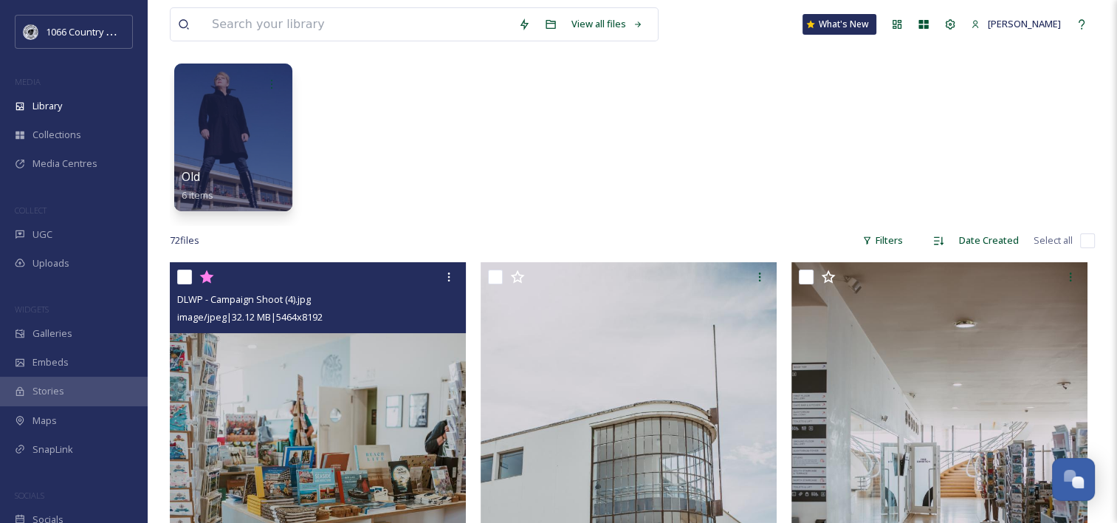
scroll to position [0, 0]
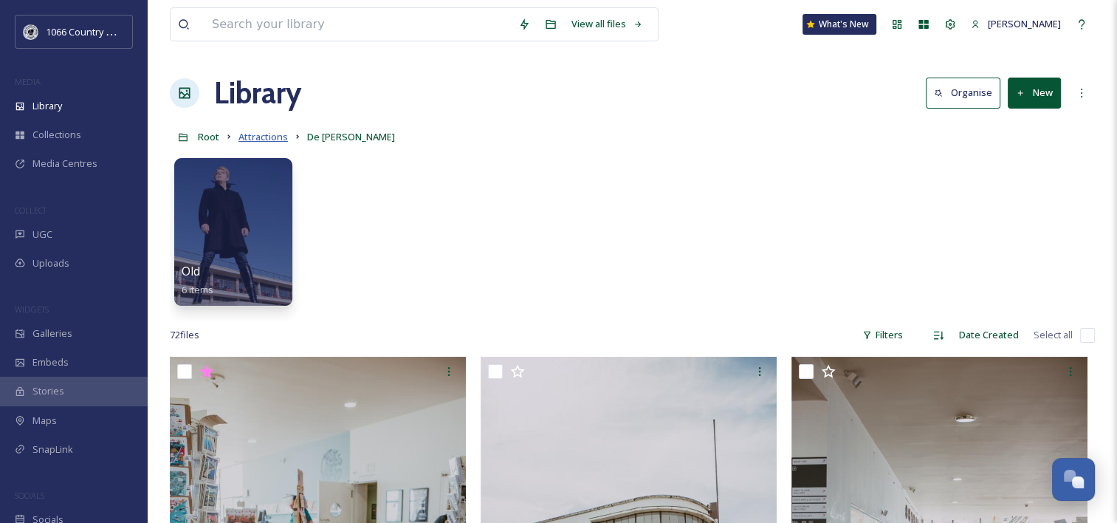
click at [261, 136] on span "Attractions" at bounding box center [263, 136] width 49 height 13
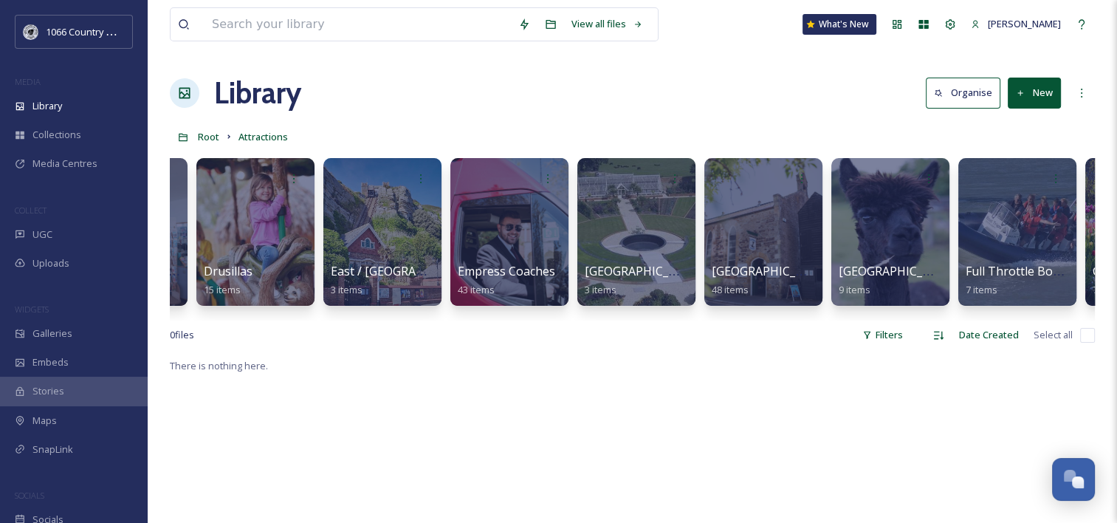
scroll to position [0, 1761]
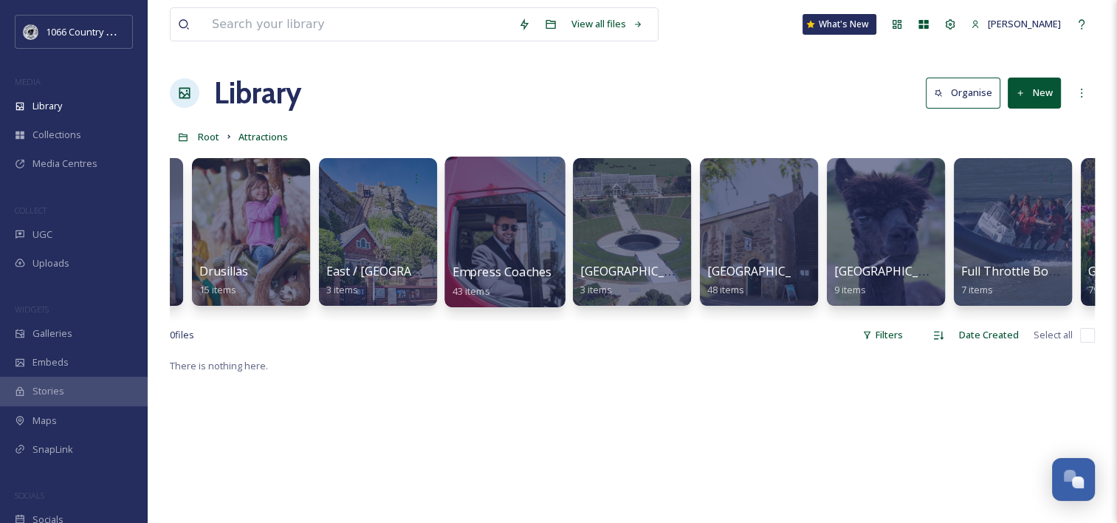
click at [495, 222] on div at bounding box center [505, 232] width 120 height 151
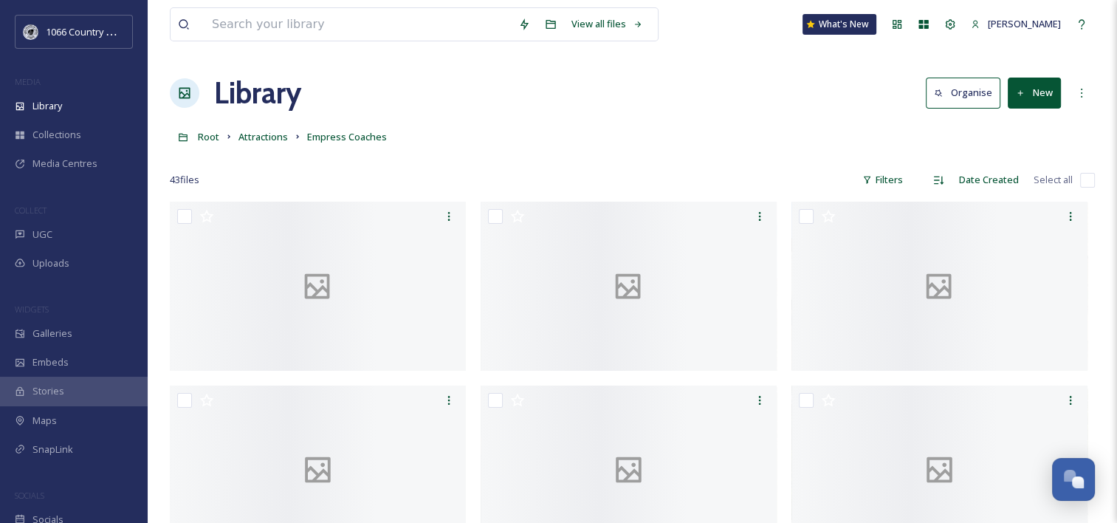
click at [470, 145] on div "Root Attractions Empress Coaches" at bounding box center [632, 137] width 925 height 28
